Goal: Navigation & Orientation: Find specific page/section

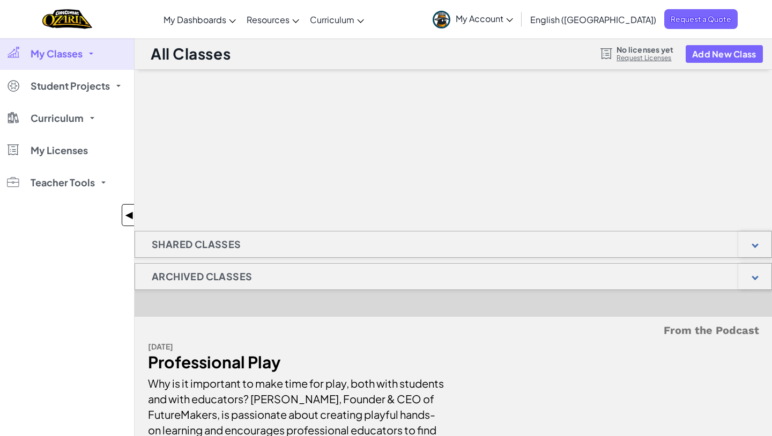
click at [130, 217] on span "◀" at bounding box center [129, 215] width 9 height 16
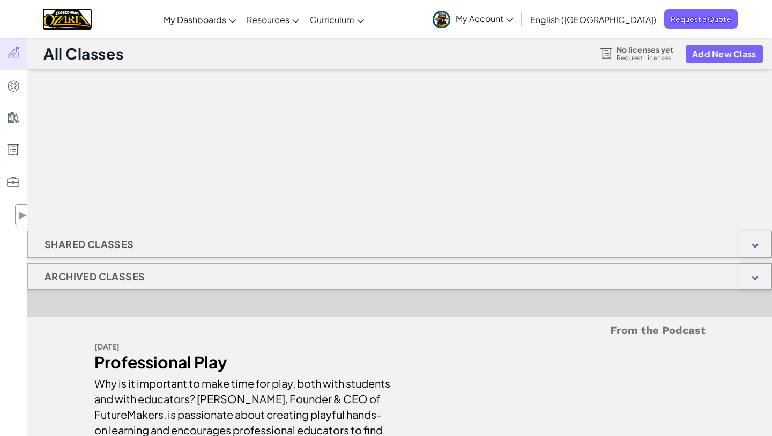
click at [79, 20] on img "Home" at bounding box center [67, 19] width 50 height 22
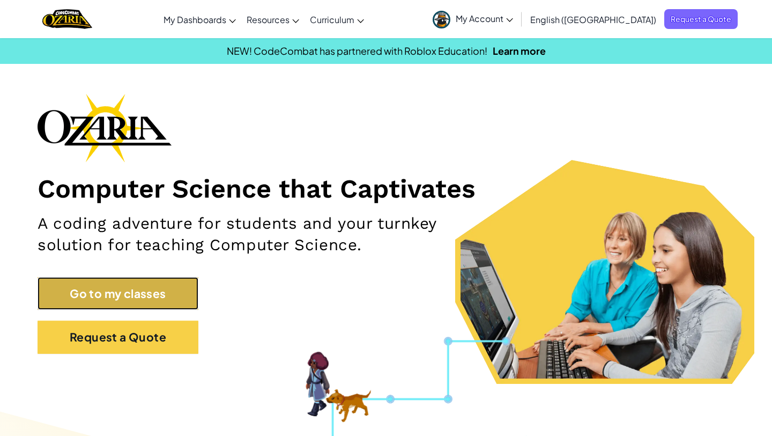
click at [153, 288] on link "Go to my classes" at bounding box center [118, 293] width 161 height 33
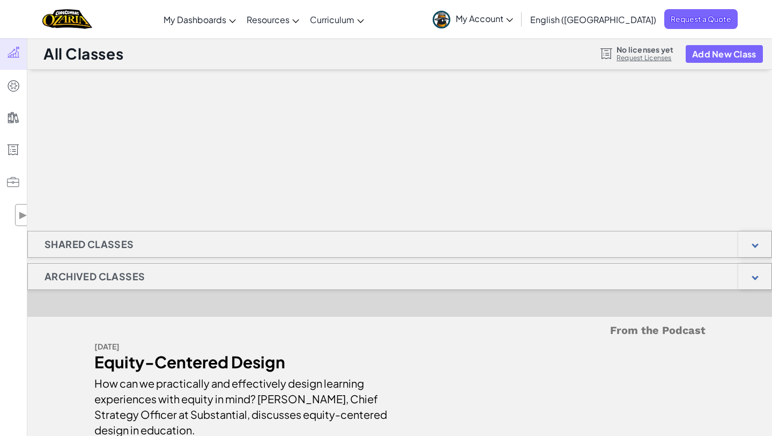
click at [519, 29] on link "My Account" at bounding box center [472, 19] width 91 height 34
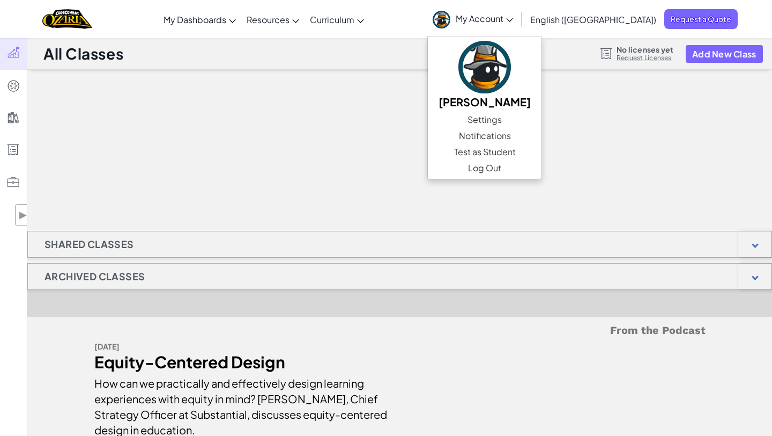
click at [419, 144] on div at bounding box center [399, 123] width 745 height 107
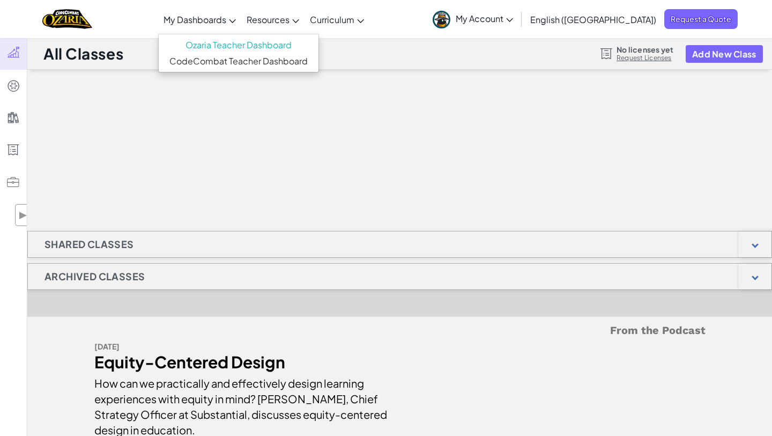
click at [241, 27] on link "My Dashboards" at bounding box center [199, 19] width 83 height 29
click at [265, 61] on link "CodeCombat Teacher Dashboard" at bounding box center [239, 61] width 160 height 16
